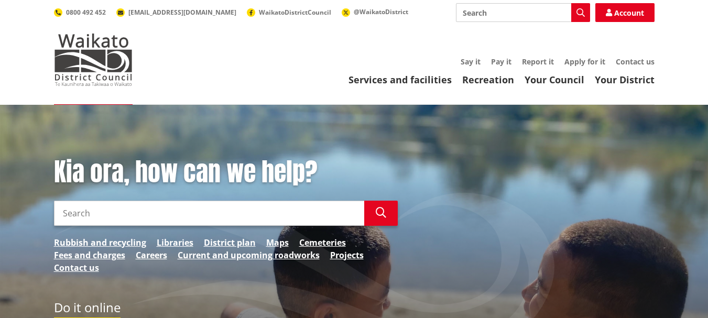
click at [144, 215] on input "Search" at bounding box center [209, 213] width 310 height 25
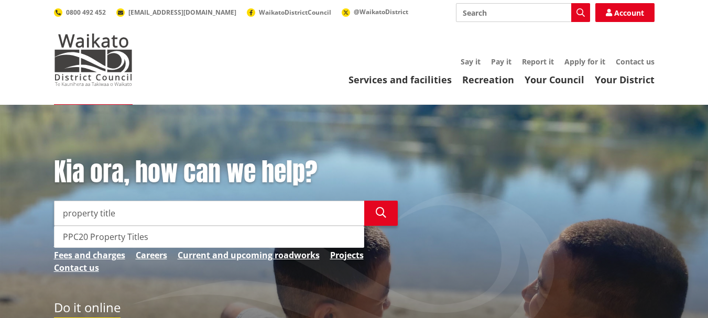
type input "property title"
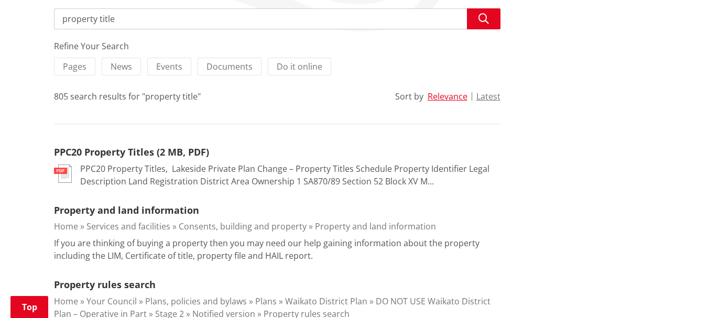
scroll to position [216, 0]
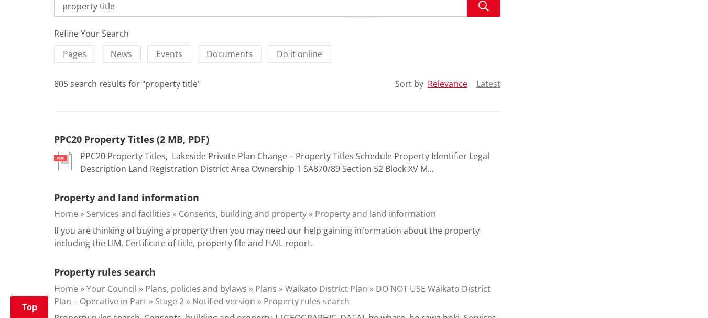
drag, startPoint x: 0, startPoint y: 0, endPoint x: 710, endPoint y: 51, distance: 711.8
click at [165, 203] on link "Property and land information" at bounding box center [126, 197] width 145 height 13
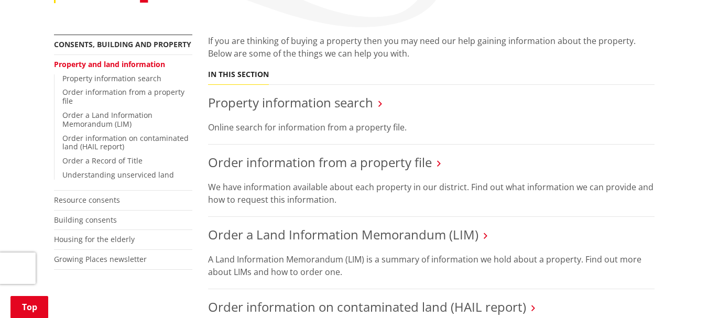
scroll to position [217, 0]
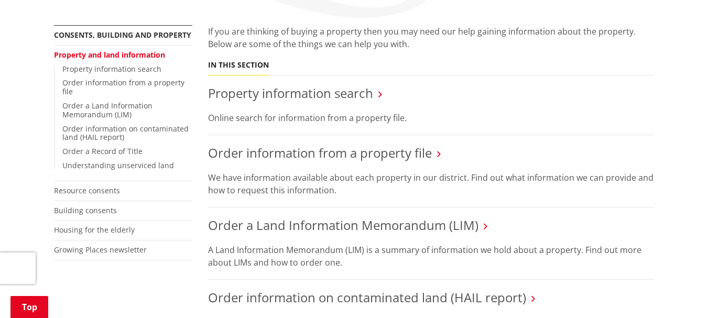
drag, startPoint x: 712, startPoint y: 37, endPoint x: 709, endPoint y: 85, distance: 48.3
click at [340, 84] on link "Property information search" at bounding box center [290, 92] width 165 height 17
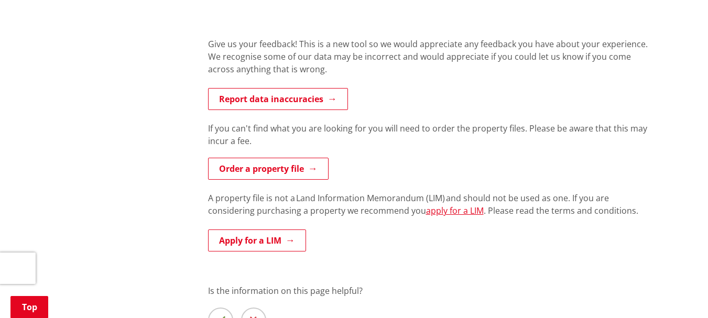
scroll to position [540, 0]
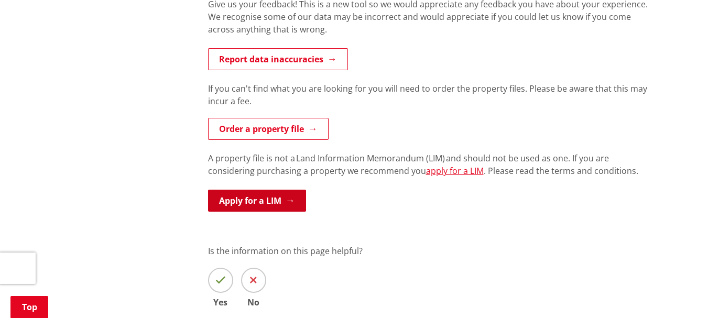
click at [288, 202] on link "Apply for a LIM" at bounding box center [257, 201] width 98 height 22
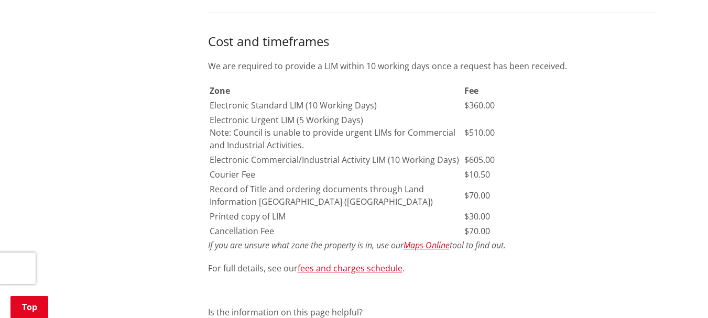
scroll to position [724, 0]
